Goal: Find specific page/section: Find specific page/section

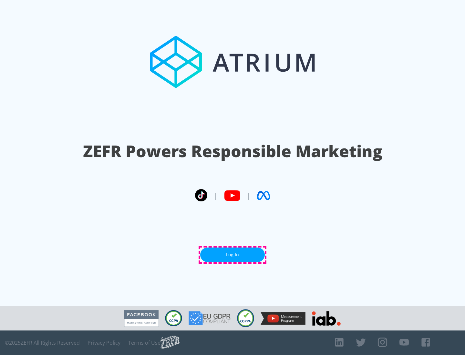
click at [232, 255] on link "Log In" at bounding box center [232, 254] width 65 height 15
